Goal: Task Accomplishment & Management: Complete application form

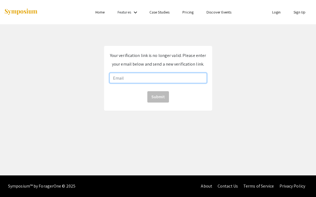
click at [155, 78] on input "email" at bounding box center [157, 78] width 97 height 10
type input "[EMAIL_ADDRESS][DOMAIN_NAME]"
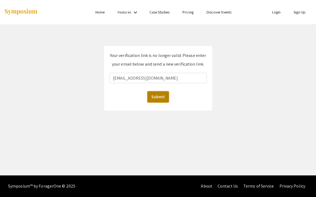
click at [161, 97] on button "Submit" at bounding box center [158, 96] width 22 height 11
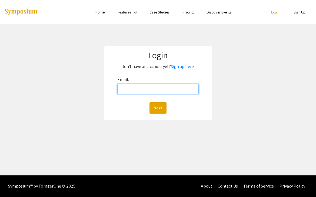
click at [165, 85] on input "Email:" at bounding box center [157, 89] width 81 height 10
type input "[EMAIL_ADDRESS][DOMAIN_NAME]"
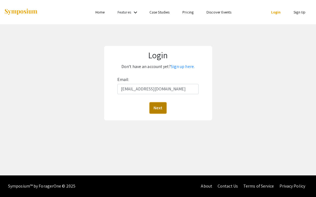
click at [158, 109] on button "Next" at bounding box center [157, 107] width 17 height 11
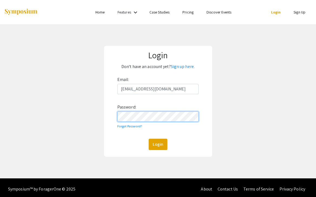
click at [149, 139] on button "Login" at bounding box center [158, 144] width 19 height 11
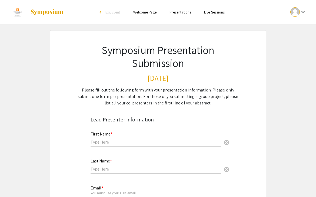
click at [130, 143] on input "text" at bounding box center [155, 142] width 130 height 6
type input "Morgan"
click at [105, 170] on input "text" at bounding box center [155, 169] width 130 height 6
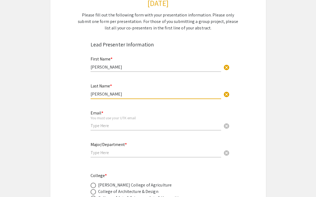
scroll to position [80, 0]
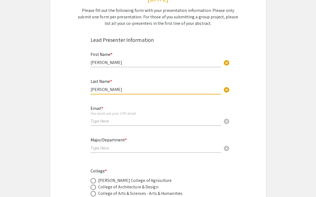
type input "Loftin"
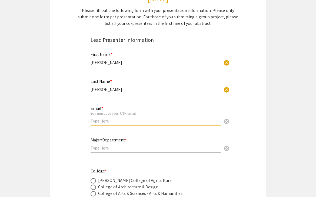
click at [108, 121] on input "email" at bounding box center [155, 121] width 130 height 6
type input "[EMAIL_ADDRESS][DOMAIN_NAME]"
click at [97, 151] on input "text" at bounding box center [155, 148] width 130 height 6
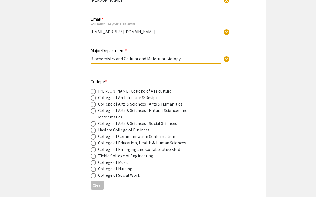
scroll to position [173, 0]
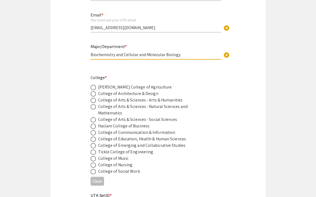
type input "Biochemistry and Cellular and Molecular Biology"
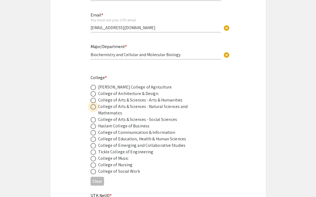
click at [91, 108] on span at bounding box center [92, 106] width 5 height 5
click at [91, 108] on input "radio" at bounding box center [92, 106] width 5 height 5
radio input "true"
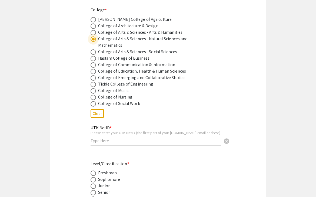
scroll to position [248, 0]
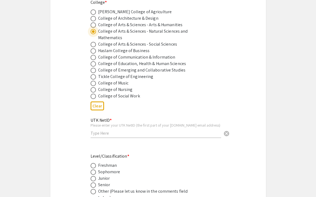
click at [101, 135] on input "text" at bounding box center [155, 133] width 130 height 6
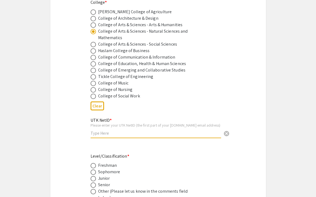
type input "n"
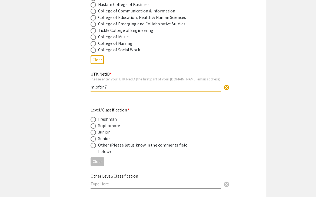
scroll to position [304, 0]
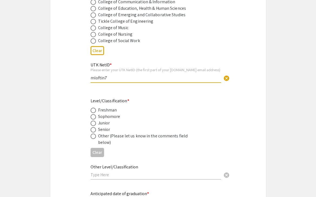
type input "mloftin7"
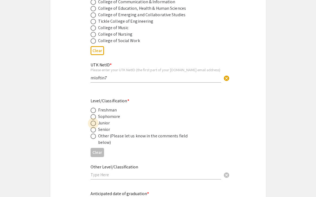
click at [94, 126] on span at bounding box center [92, 123] width 5 height 5
click at [94, 126] on input "radio" at bounding box center [92, 123] width 5 height 5
radio input "true"
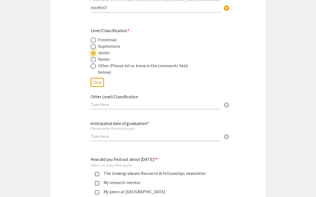
scroll to position [380, 0]
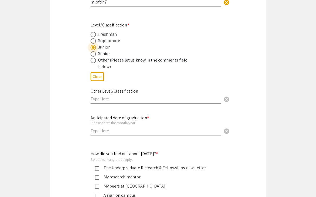
click at [112, 133] on input "text" at bounding box center [155, 131] width 130 height 6
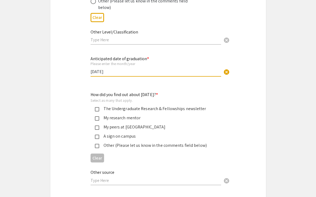
scroll to position [463, 0]
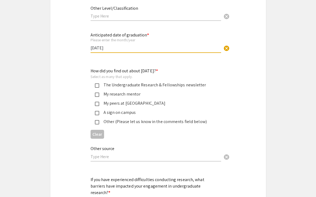
type input "May 2027"
click at [99, 96] on mat-pseudo-checkbox at bounding box center [97, 95] width 4 height 4
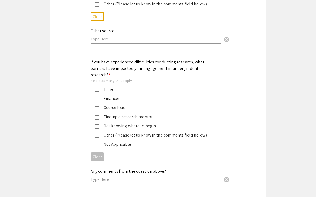
scroll to position [581, 0]
click at [96, 87] on mat-pseudo-checkbox at bounding box center [97, 89] width 4 height 4
click at [97, 106] on mat-pseudo-checkbox at bounding box center [97, 108] width 4 height 4
click at [98, 124] on mat-pseudo-checkbox at bounding box center [97, 126] width 4 height 4
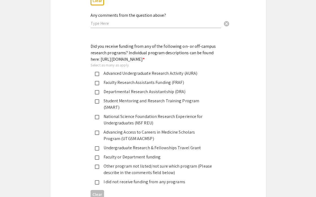
scroll to position [737, 0]
click at [99, 85] on div "Faculty Research Assistants Funding (FRAF)" at bounding box center [155, 82] width 113 height 6
click at [141, 86] on div "Faculty Research Assistants Funding (FRAF)" at bounding box center [155, 82] width 113 height 6
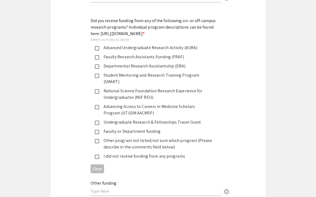
scroll to position [770, 0]
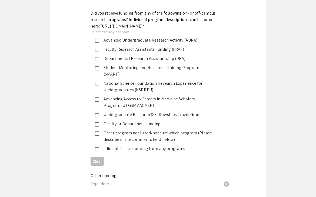
click at [98, 122] on mat-pseudo-checkbox at bounding box center [97, 124] width 4 height 4
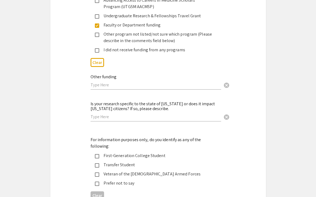
scroll to position [872, 0]
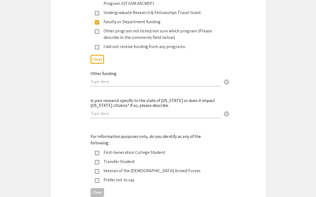
click at [107, 79] on input "text" at bounding box center [155, 82] width 130 height 6
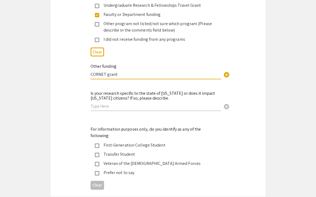
scroll to position [881, 0]
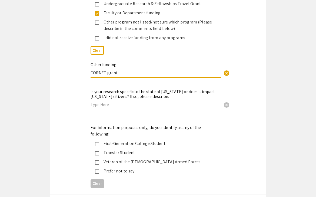
type input "CORNET grant"
click at [122, 102] on input "text" at bounding box center [155, 105] width 130 height 6
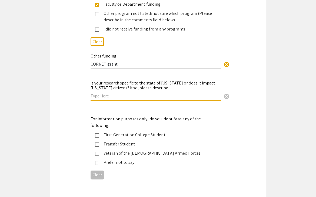
scroll to position [889, 0]
type input "I"
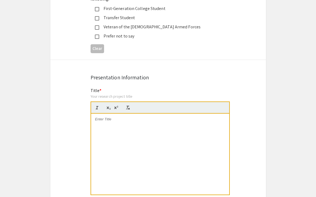
scroll to position [1032, 0]
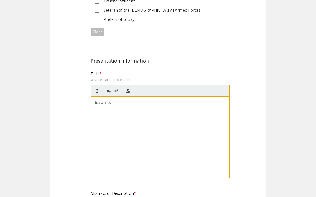
type input "Interviewed patients who have undergone procedures at UTMED, but can lead to im…"
click at [115, 100] on p at bounding box center [160, 102] width 130 height 5
click at [134, 99] on div at bounding box center [160, 137] width 138 height 81
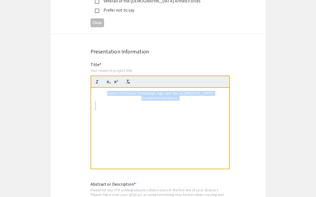
drag, startPoint x: 134, startPoint y: 99, endPoint x: 91, endPoint y: 79, distance: 47.1
click at [91, 88] on div "Impact of Previous Knowledge, Age, and Sex on Cardiac Rehabilitation Enrollment…" at bounding box center [160, 128] width 138 height 81
click at [113, 101] on p at bounding box center [160, 103] width 130 height 5
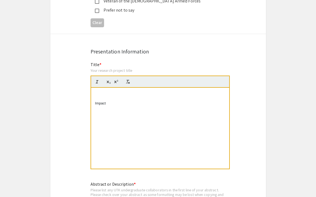
click at [131, 91] on p "Impact of Previous Knowledge, Age, and Sex on Cardiac Rehabilitation Enrollment…" at bounding box center [160, 96] width 130 height 10
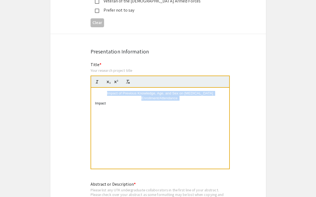
click at [131, 91] on p "Impact of Previous Knowledge, Age, and Sex on Cardiac Rehabilitation Enrollment…" at bounding box center [160, 96] width 130 height 10
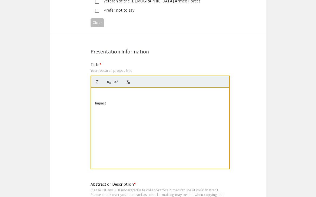
click at [131, 106] on p at bounding box center [160, 108] width 130 height 5
click at [130, 101] on p "Impact" at bounding box center [160, 103] width 130 height 5
click at [107, 101] on p "Impact if Previous Knowledge, Age, and Sex on Cardiac Rehabilitation Enrollment…" at bounding box center [160, 106] width 130 height 10
click at [146, 88] on div "Impact of Previous Knowledge, Age, and Sex on Cardiac Rehabilitation Enrollment…" at bounding box center [160, 128] width 138 height 81
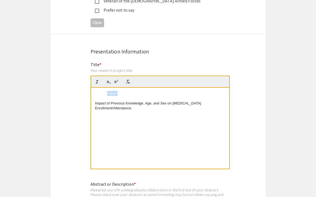
click at [146, 88] on div "Impact of Previous Knowledge, Age, and Sex on Cardiac Rehabilitation Enrollment…" at bounding box center [160, 128] width 138 height 81
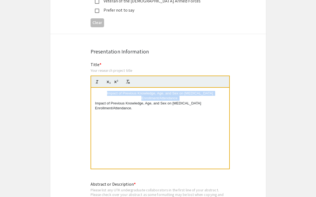
click at [146, 88] on div "Impact of Previous Knowledge, Age, and Sex on Cardiac Rehabilitation Enrollment…" at bounding box center [160, 128] width 138 height 81
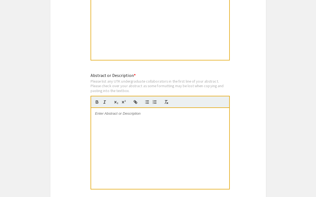
scroll to position [1153, 0]
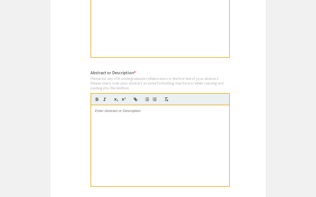
click at [144, 106] on div at bounding box center [160, 145] width 138 height 81
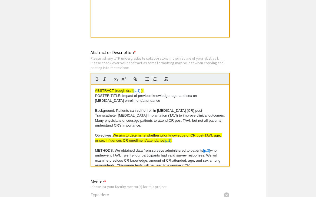
scroll to position [1175, 0]
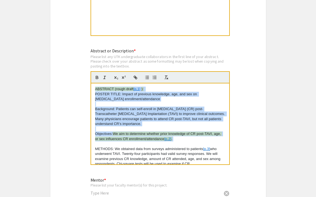
drag, startPoint x: 184, startPoint y: 129, endPoint x: 84, endPoint y: 76, distance: 112.4
click at [123, 87] on span "ABSTRACT (rough draft" at bounding box center [114, 89] width 38 height 4
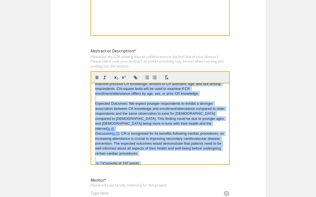
scroll to position [0, 0]
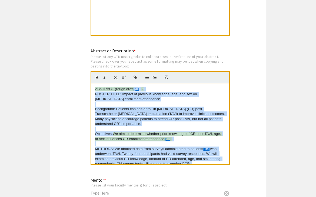
drag, startPoint x: 166, startPoint y: 147, endPoint x: 98, endPoint y: 47, distance: 121.0
click at [98, 48] on div "Abstract or Description * Please list any UTK undergraduate collaborators in th…" at bounding box center [159, 110] width 139 height 124
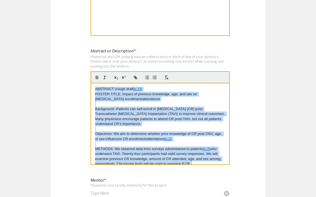
drag, startPoint x: 166, startPoint y: 149, endPoint x: 88, endPoint y: 42, distance: 131.7
click at [88, 48] on div "Abstract or Description * Please list any UTK undergraduate collaborators in th…" at bounding box center [157, 110] width 143 height 125
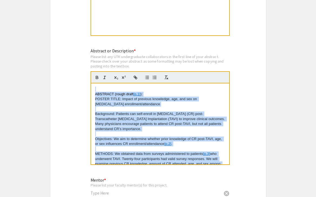
drag, startPoint x: 167, startPoint y: 152, endPoint x: 109, endPoint y: 43, distance: 122.8
click at [109, 48] on div "Abstract or Description * Please list any UTK undergraduate collaborators in th…" at bounding box center [159, 110] width 139 height 124
drag, startPoint x: 173, startPoint y: 150, endPoint x: 95, endPoint y: 66, distance: 113.9
click at [95, 71] on quill-editor "ABSTRACT (rough draft [p.1] ): POSTER TITLE: Impact of previous knowledge, age,…" at bounding box center [159, 118] width 139 height 94
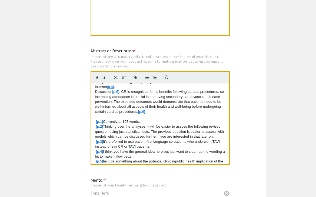
scroll to position [125, 0]
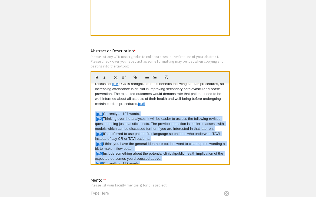
drag, startPoint x: 146, startPoint y: 149, endPoint x: 93, endPoint y: 99, distance: 72.0
click at [93, 99] on div "STRACT (rough draft [p.1] ): POSTER TITLE: Impact of previous knowledge, age, a…" at bounding box center [160, 123] width 138 height 81
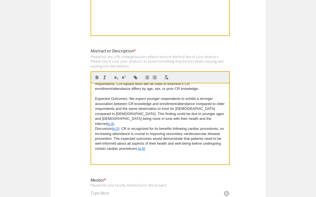
scroll to position [75, 0]
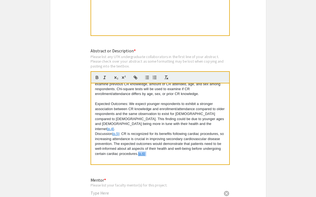
drag, startPoint x: 149, startPoint y: 137, endPoint x: 139, endPoint y: 137, distance: 10.5
click at [139, 137] on p "Discussion [p.5] : CR is recognized for its benefits following cardiac procedur…" at bounding box center [160, 144] width 130 height 25
drag, startPoint x: 120, startPoint y: 118, endPoint x: 112, endPoint y: 118, distance: 8.1
click at [112, 132] on p "Discussion [p.5] : CR is recognized for its benefits following cardiac procedur…" at bounding box center [160, 144] width 130 height 25
drag, startPoint x: 146, startPoint y: 113, endPoint x: 139, endPoint y: 113, distance: 7.0
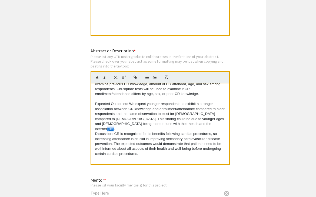
click at [139, 113] on p "Expected Outcomes: We expect younger respondents to exhibit a stronger associat…" at bounding box center [160, 117] width 130 height 30
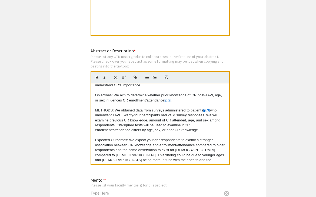
scroll to position [38, 0]
click at [211, 109] on p "METHODS: We obtained data from surveys administered to patients [p.3] who under…" at bounding box center [160, 121] width 130 height 25
click at [172, 93] on p "Objectives: We aim to determine whether prior knowledge of CR post-TAVI, age, o…" at bounding box center [160, 98] width 130 height 10
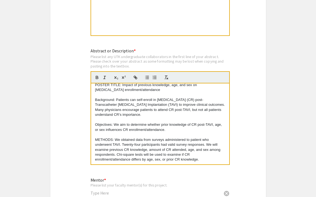
scroll to position [0, 0]
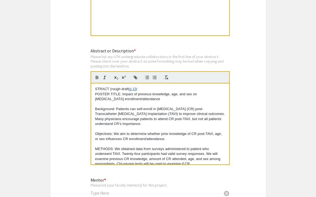
click at [136, 87] on p "STRACT (rough draft [p.1] ):" at bounding box center [160, 89] width 130 height 5
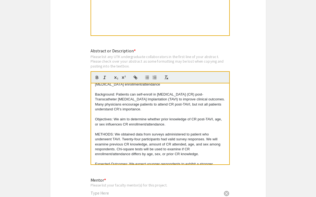
click at [115, 92] on p "Background: Patients can self-enroll in cardiac rehabilitation (CR) post-Transc…" at bounding box center [160, 102] width 130 height 20
click at [110, 92] on p "Background: Patients can self-enroll in cardiac rehabilitation (CR) post-Transc…" at bounding box center [160, 102] width 130 height 20
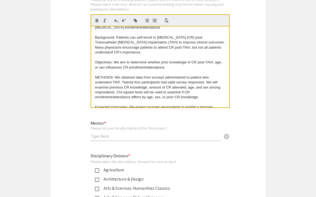
scroll to position [1242, 0]
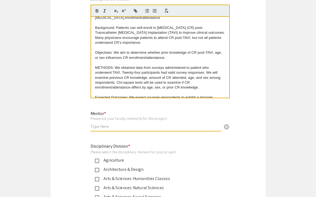
click at [206, 124] on input "text" at bounding box center [155, 127] width 130 height 6
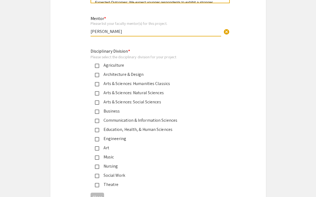
scroll to position [1338, 0]
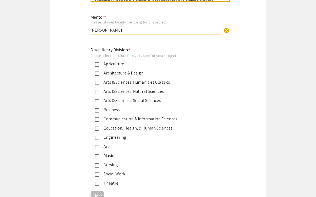
type input "Dr. Pheobe Tran"
click at [172, 125] on div "Education, Health, & Human Sciences" at bounding box center [155, 128] width 113 height 6
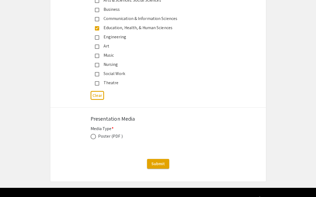
scroll to position [1439, 0]
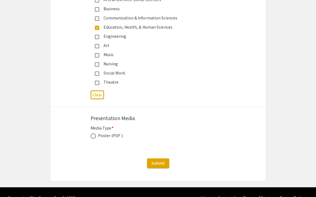
click at [113, 133] on div "Poster (PDF )" at bounding box center [110, 136] width 25 height 6
click at [94, 133] on span at bounding box center [92, 135] width 5 height 5
click at [94, 133] on input "radio" at bounding box center [92, 135] width 5 height 5
radio input "true"
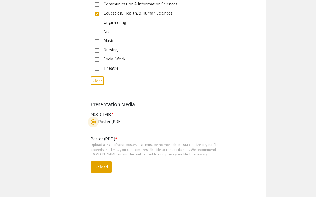
scroll to position [1460, 0]
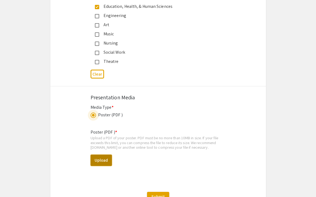
click at [105, 155] on button "Upload" at bounding box center [100, 160] width 21 height 11
click at [162, 194] on span "Submit" at bounding box center [158, 197] width 14 height 6
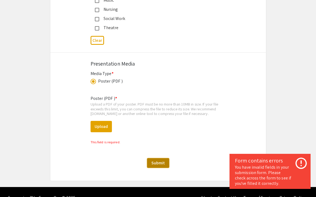
scroll to position [1494, 0]
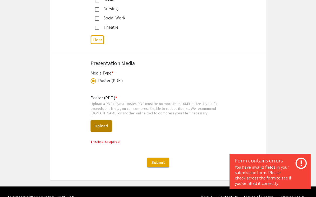
click at [107, 120] on button "Upload" at bounding box center [100, 125] width 21 height 11
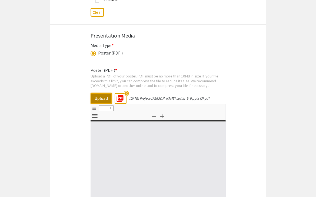
select select "custom"
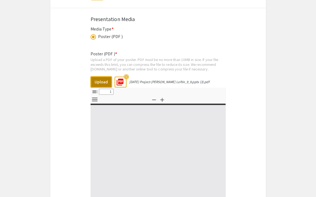
type input "0"
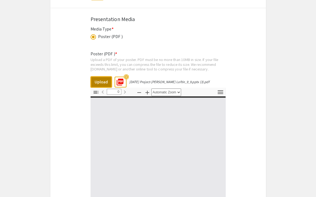
select select "custom"
type input "1"
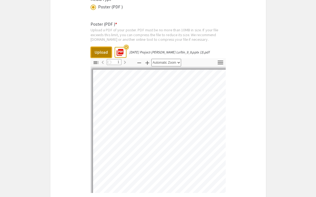
select select "auto"
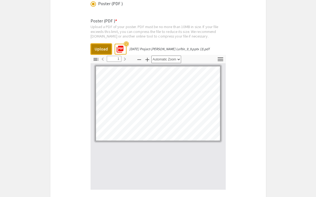
scroll to position [1572, 0]
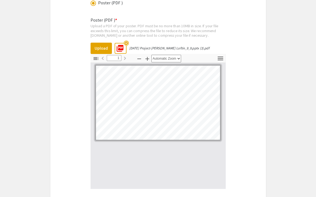
click at [129, 34] on div "Poster (PDF ) * Upload a PDF of your poster. PDF must be no more than 10MB in s…" at bounding box center [157, 111] width 135 height 196
click at [128, 41] on mat-icon "highlight_off" at bounding box center [125, 43] width 5 height 5
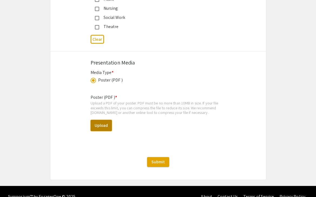
click at [98, 120] on button "Upload" at bounding box center [100, 125] width 21 height 11
select select "custom"
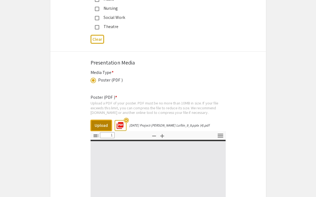
type input "0"
select select "custom"
type input "1"
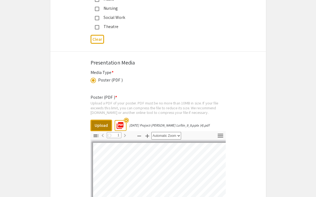
select select "auto"
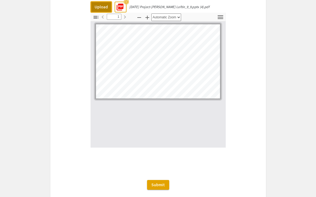
scroll to position [1630, 0]
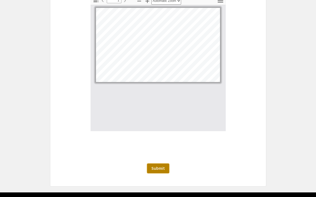
click at [166, 164] on button "Submit" at bounding box center [158, 169] width 22 height 10
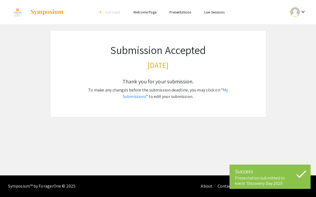
scroll to position [0, 0]
